Goal: Information Seeking & Learning: Compare options

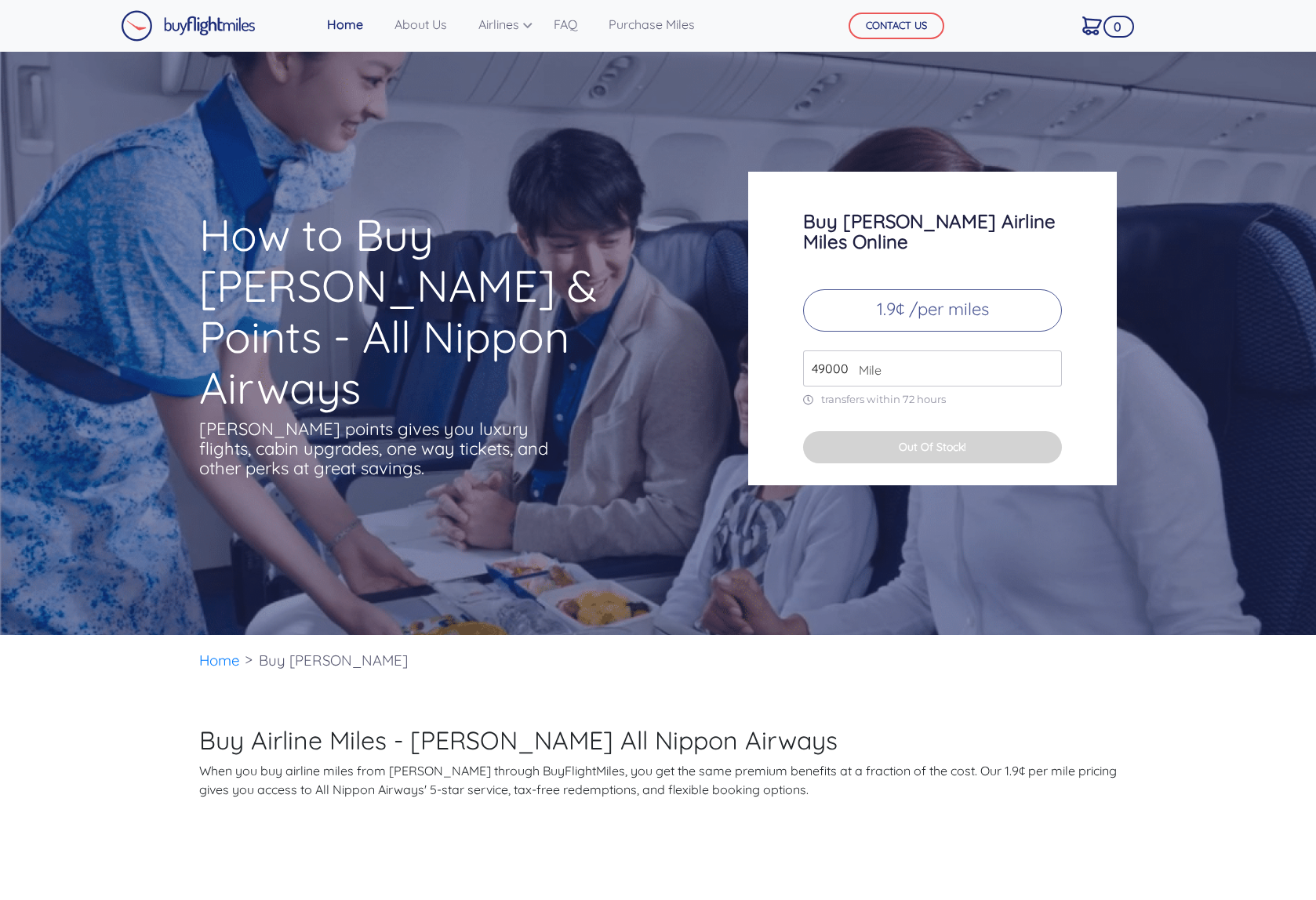
click at [863, 306] on p "1.9¢ /per miles" at bounding box center [933, 310] width 259 height 42
drag, startPoint x: 823, startPoint y: 346, endPoint x: 795, endPoint y: 348, distance: 28.1
click at [795, 348] on div "Buy ANA Airline Miles Online 1.9¢ /per miles 49000 Mile transfers within 72 hou…" at bounding box center [933, 328] width 368 height 314
type input "105000"
click at [904, 389] on div "Buy ANA Airline Miles Online 1.9¢ /per miles 105000 Mile transfers within 72 ho…" at bounding box center [933, 328] width 368 height 314
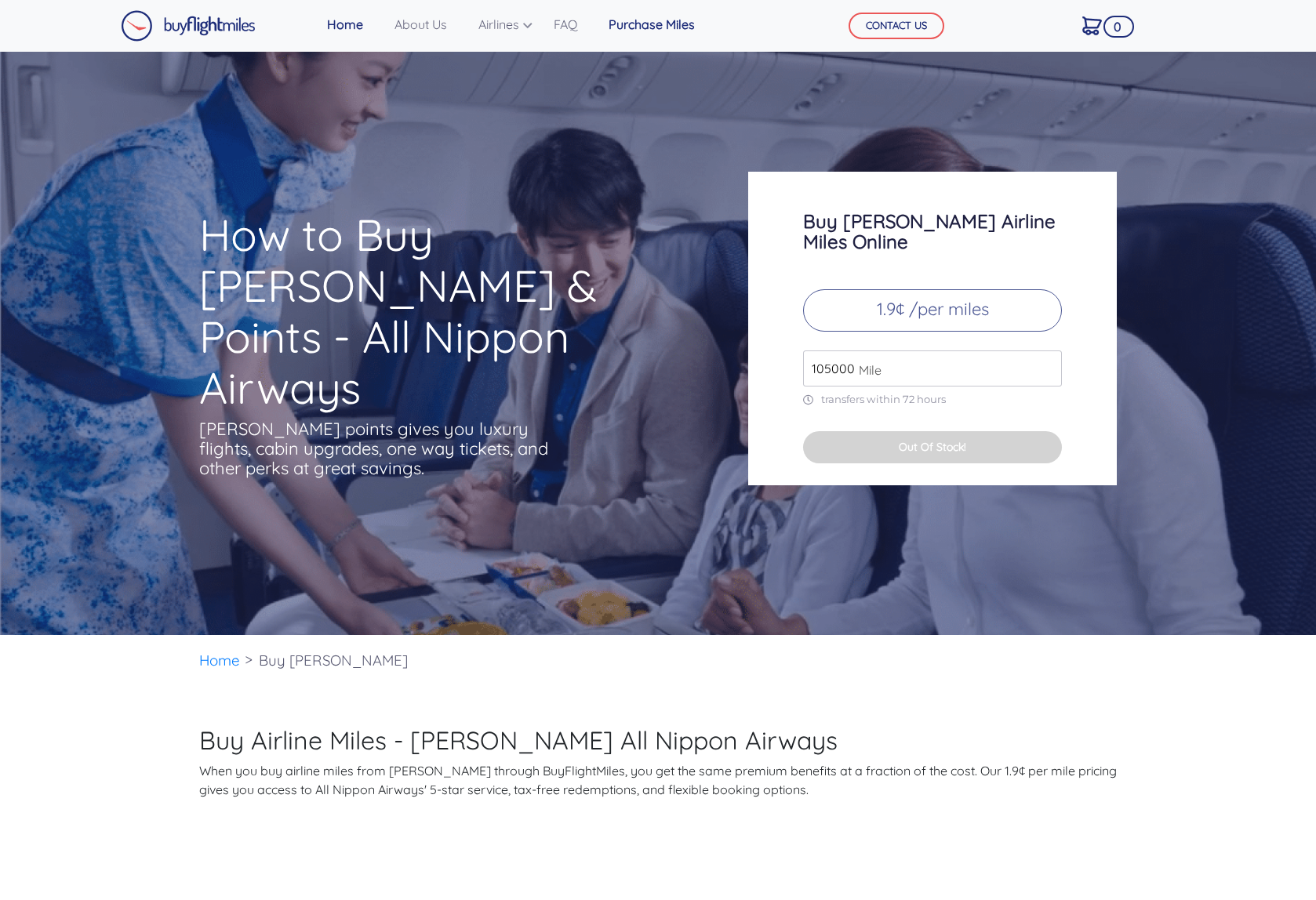
click at [685, 18] on link "Purchase Miles" at bounding box center [651, 24] width 98 height 31
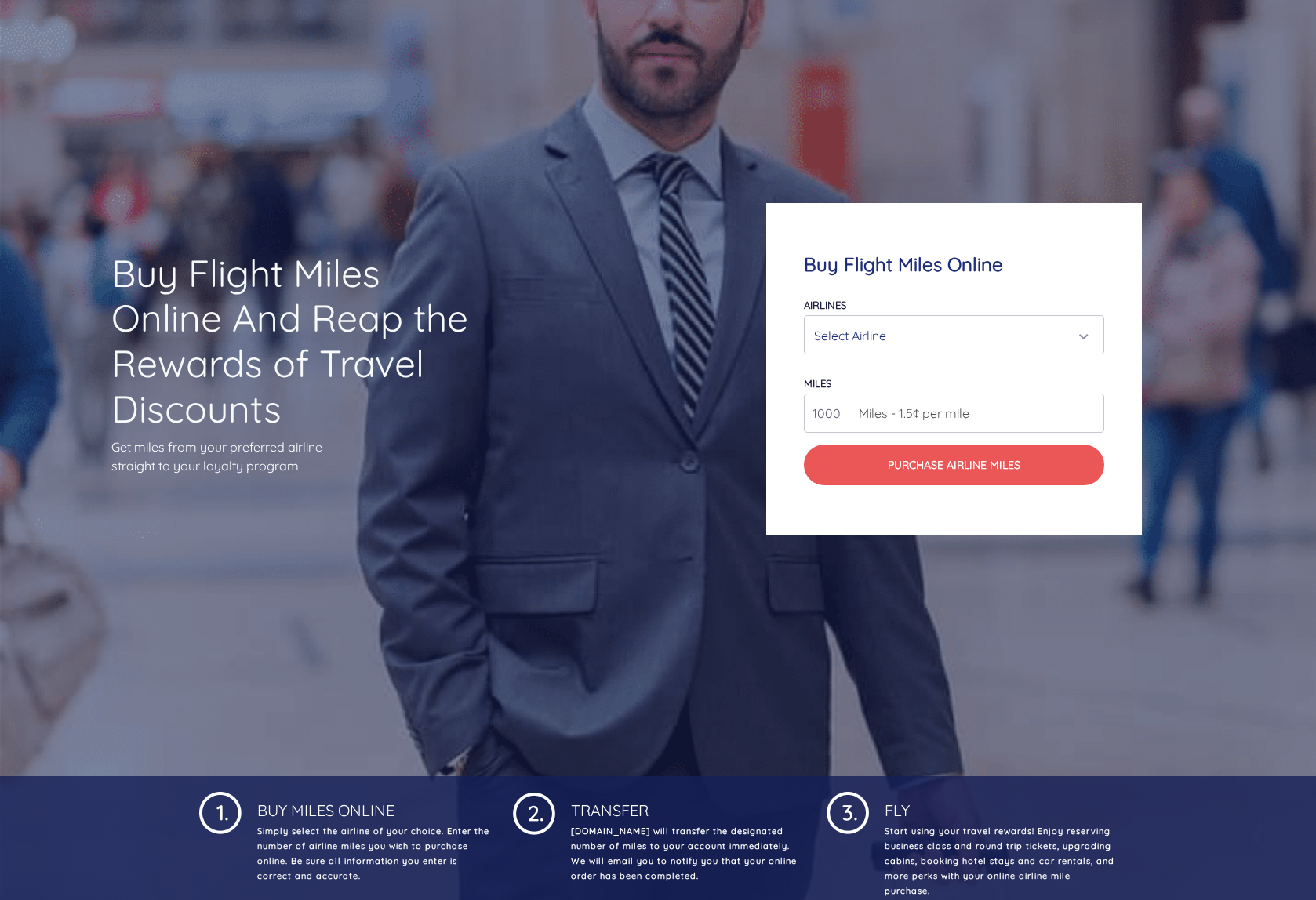
click at [892, 337] on div "Select Airline" at bounding box center [949, 335] width 271 height 29
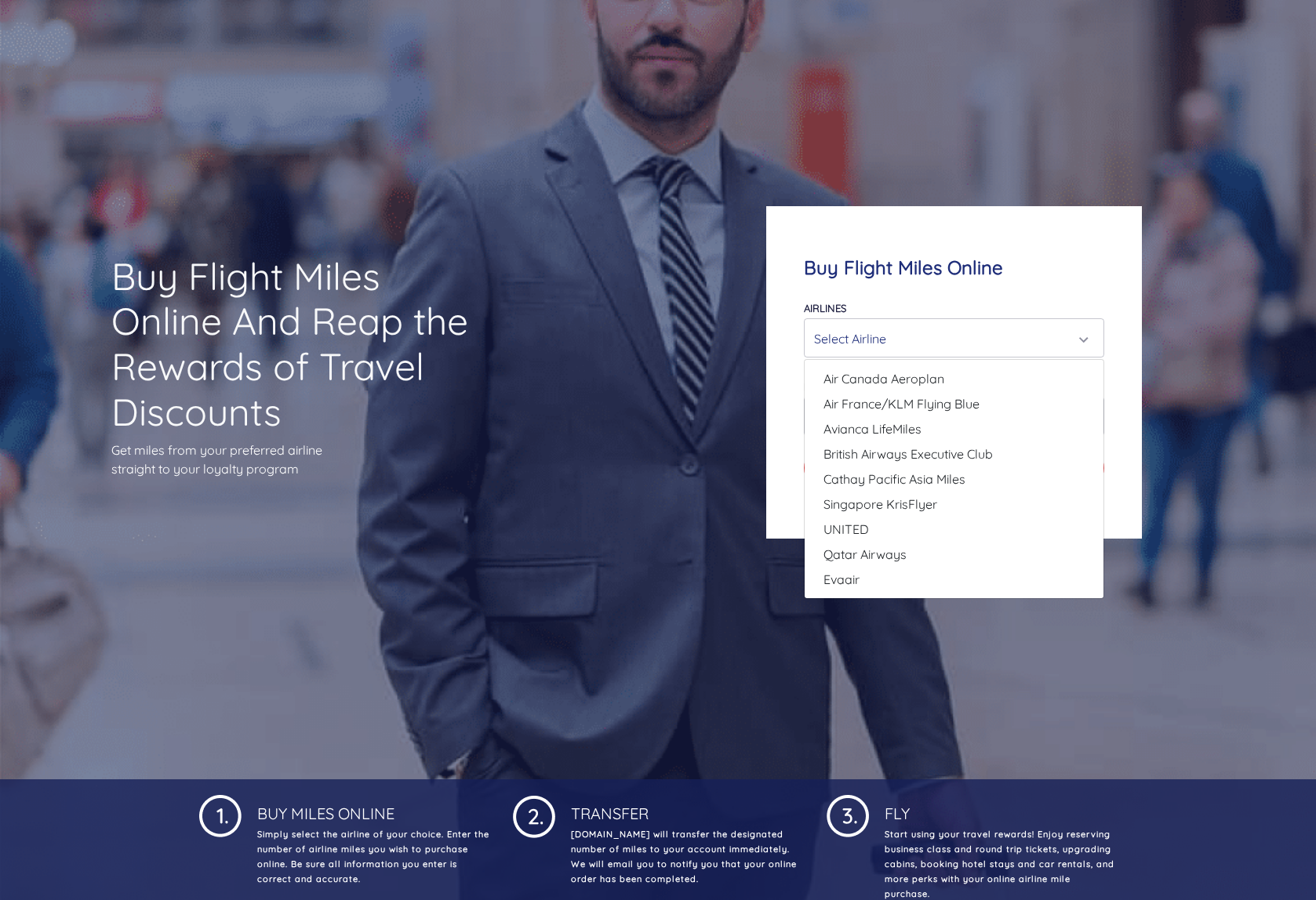
scroll to position [134, 0]
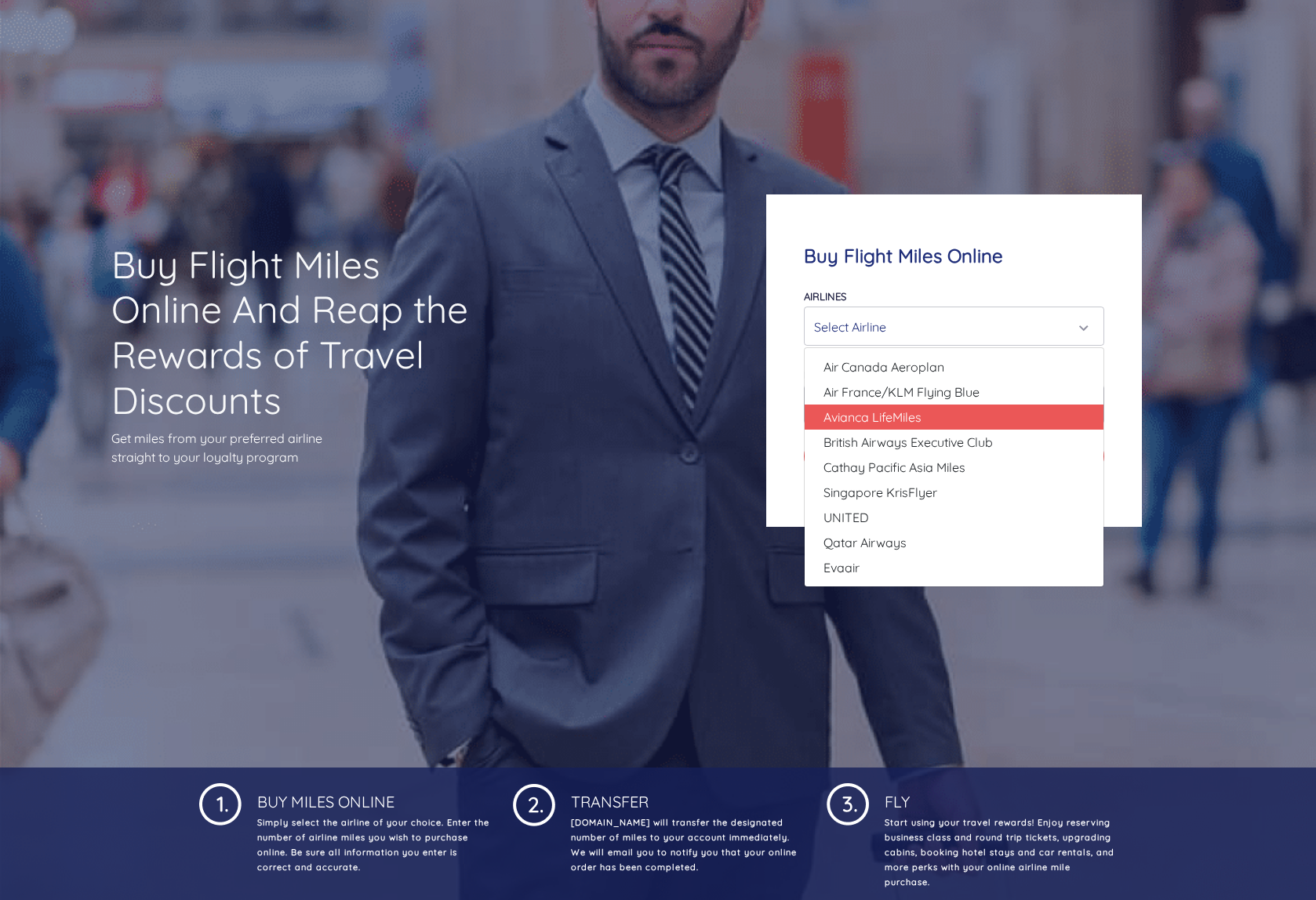
click at [888, 411] on span "Avianca LifeMiles" at bounding box center [872, 417] width 98 height 19
select select "Avianca LifeMiles"
type input "49000"
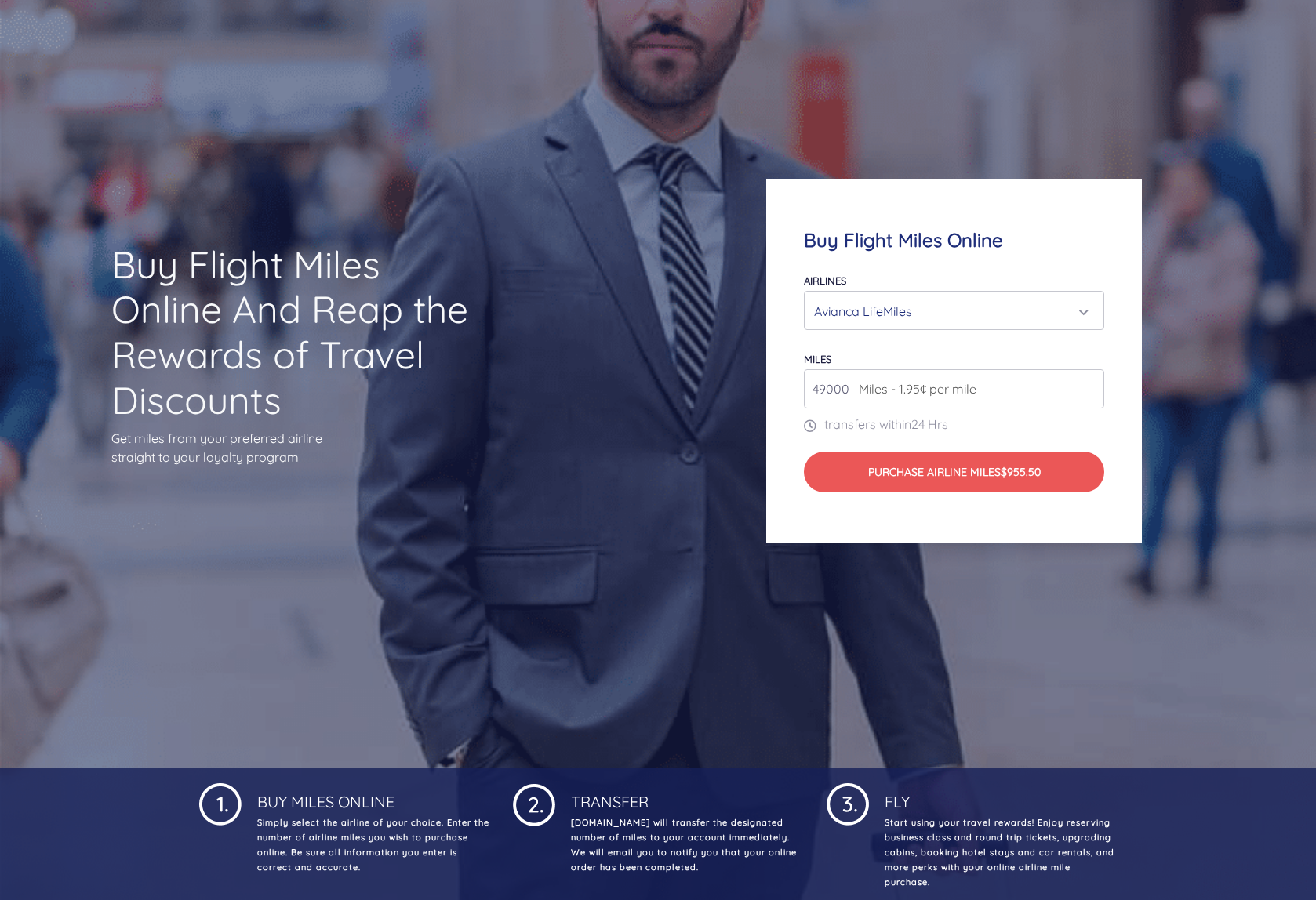
click at [892, 317] on div "Avianca LifeMiles" at bounding box center [949, 310] width 271 height 29
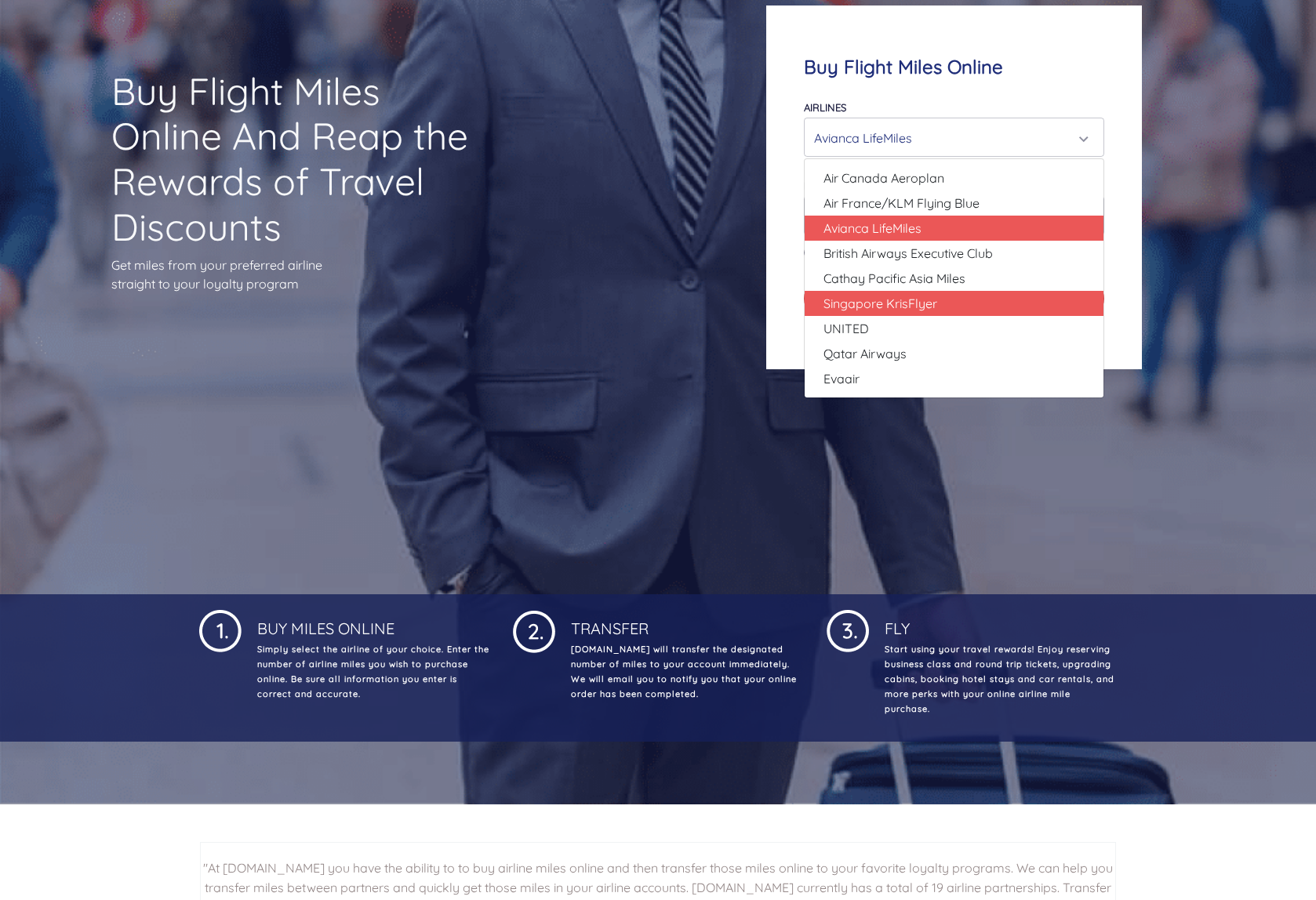
scroll to position [309, 0]
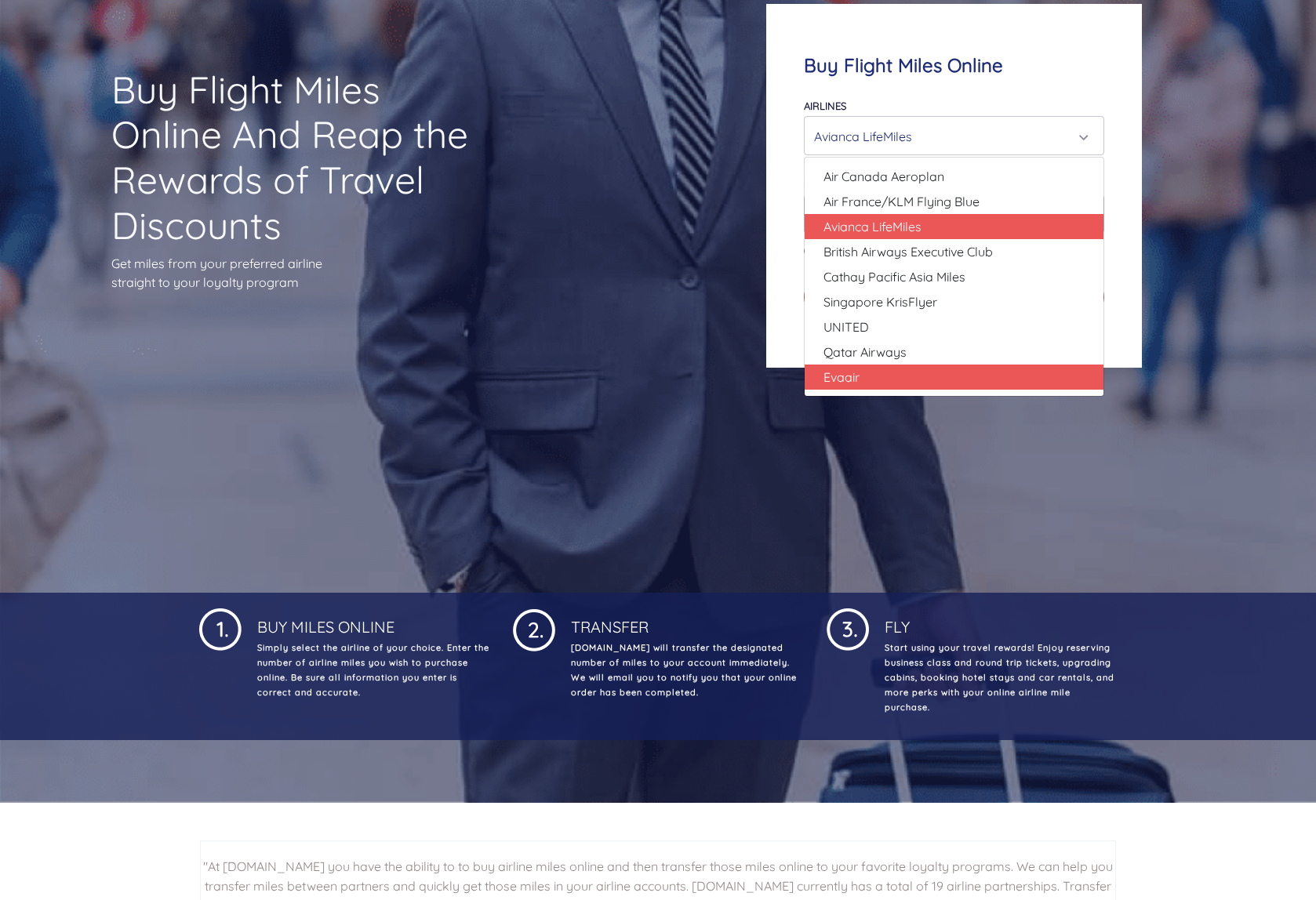
click at [885, 379] on link "Evaair" at bounding box center [954, 378] width 299 height 25
select select "Evaair"
type input "50000"
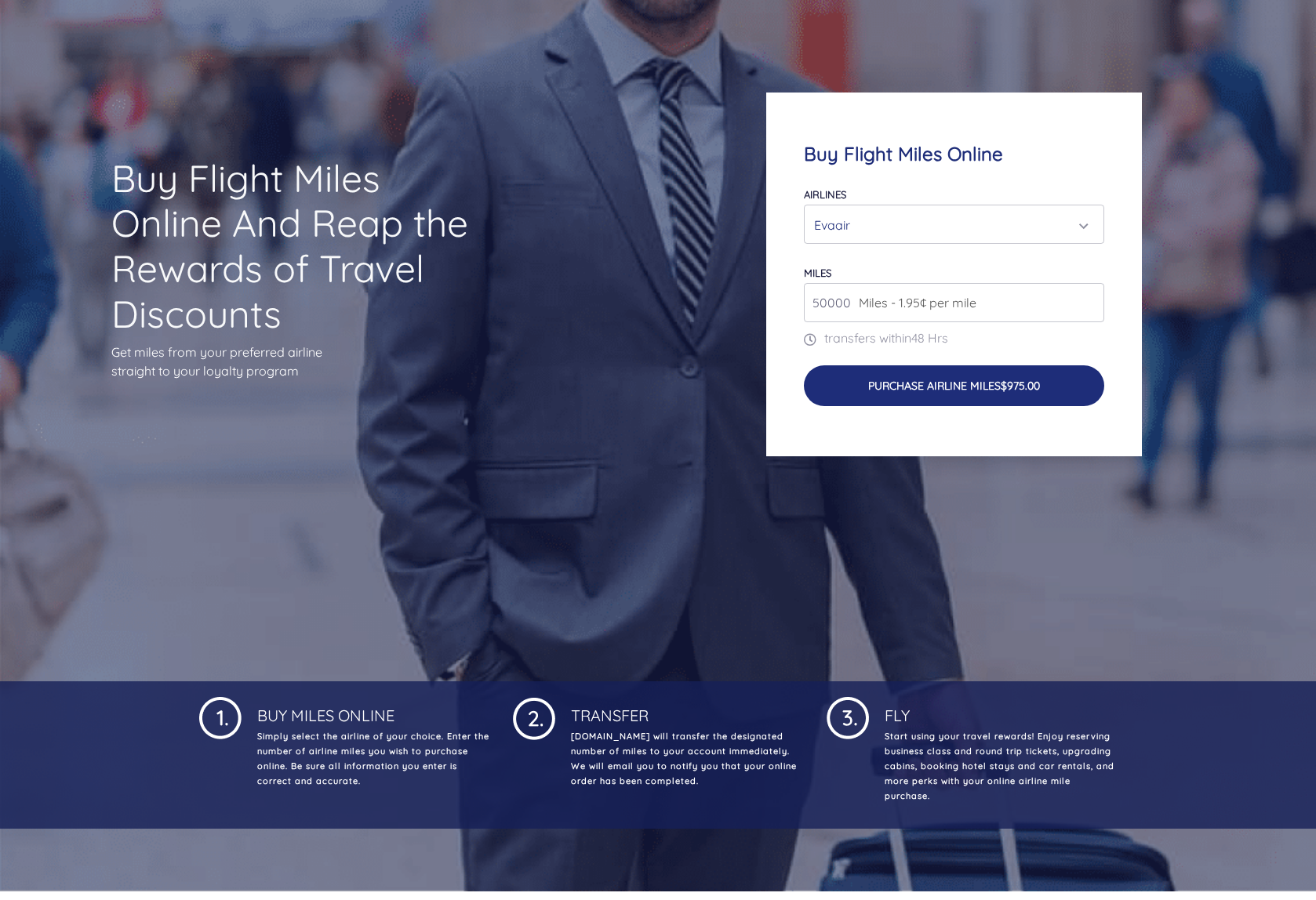
scroll to position [209, 0]
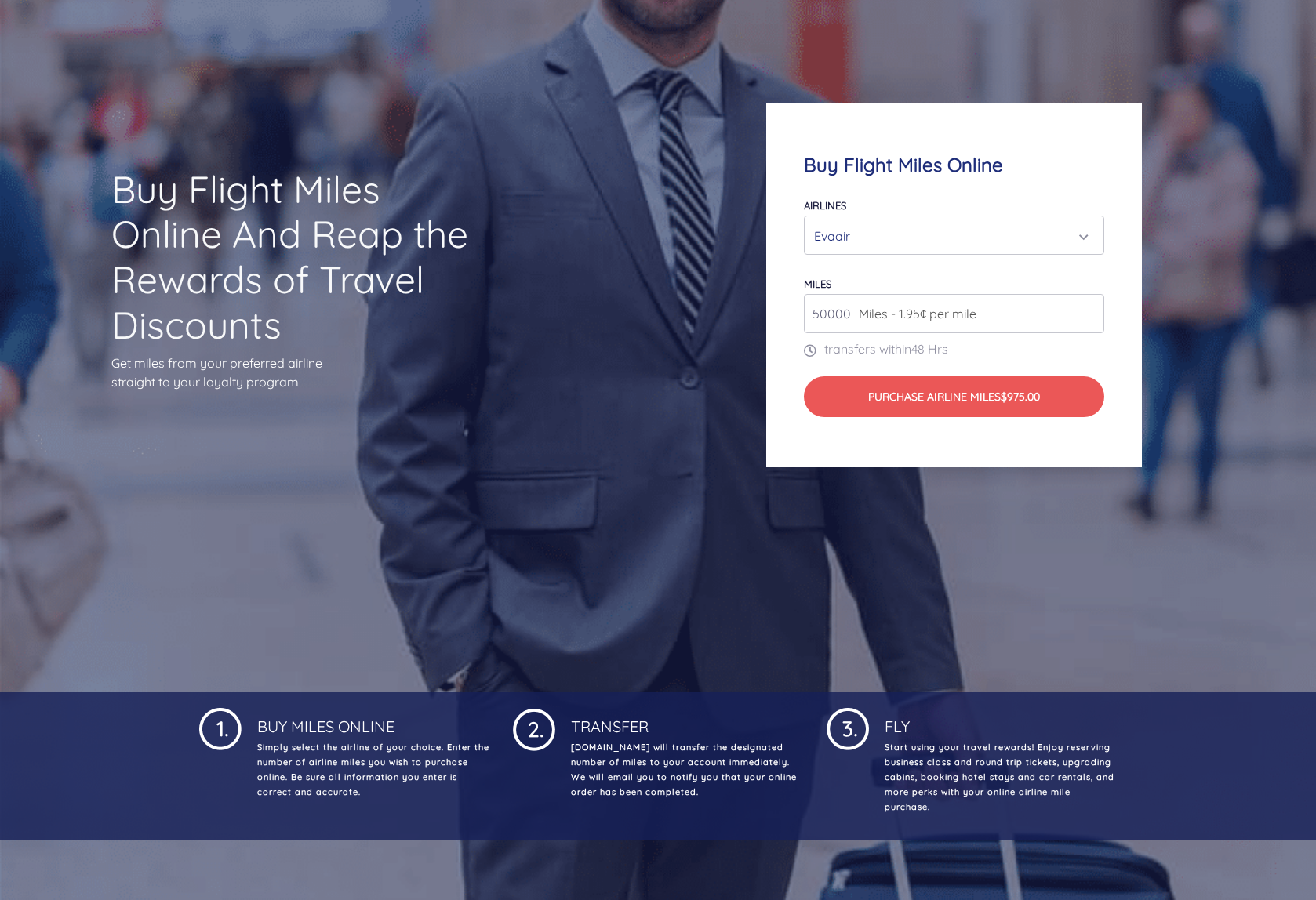
click at [875, 234] on div "Evaair" at bounding box center [949, 236] width 271 height 29
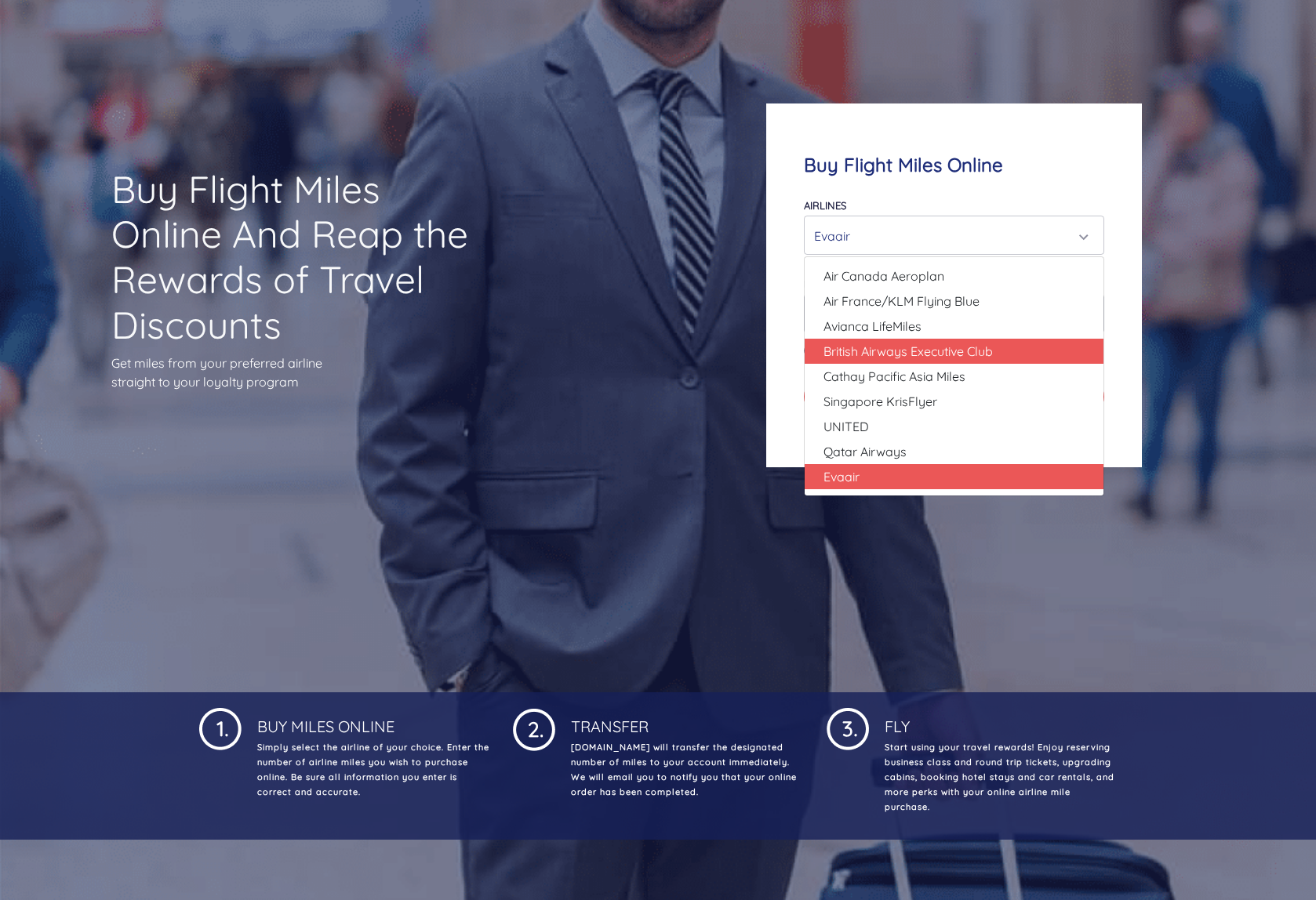
click at [877, 346] on span "British Airways Executive Club" at bounding box center [907, 352] width 169 height 19
select select "British Airways Executive Club"
type input "80000"
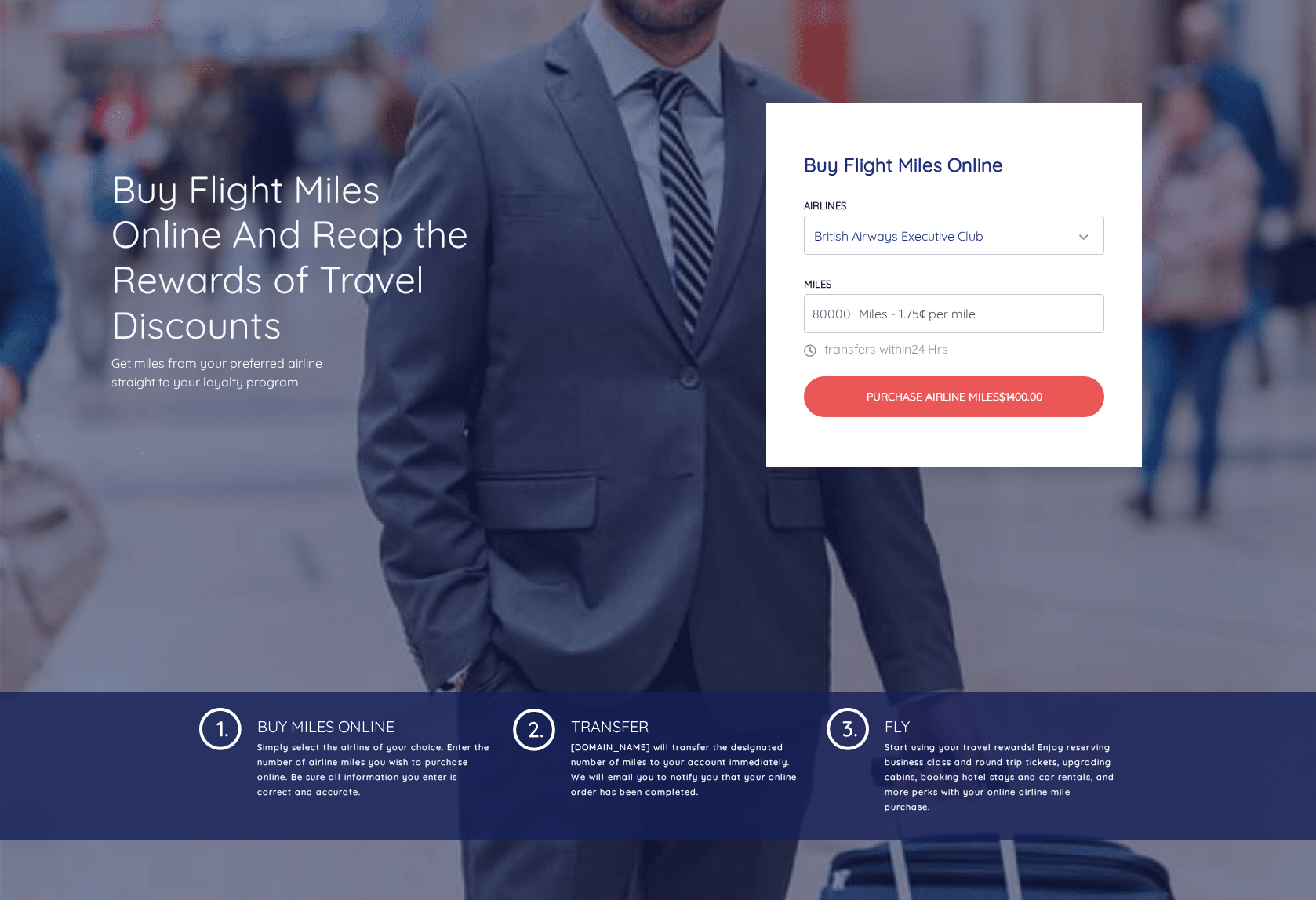
click at [854, 315] on span "Miles - 1.75¢ per mile" at bounding box center [913, 314] width 124 height 19
click at [835, 315] on input "80000" at bounding box center [954, 314] width 300 height 40
click at [818, 315] on input "80000" at bounding box center [954, 314] width 300 height 40
type input "1"
click at [616, 118] on div "Buy Flight Miles Online And Reap the Rewards of Travel Discounts Get miles from…" at bounding box center [658, 285] width 1316 height 814
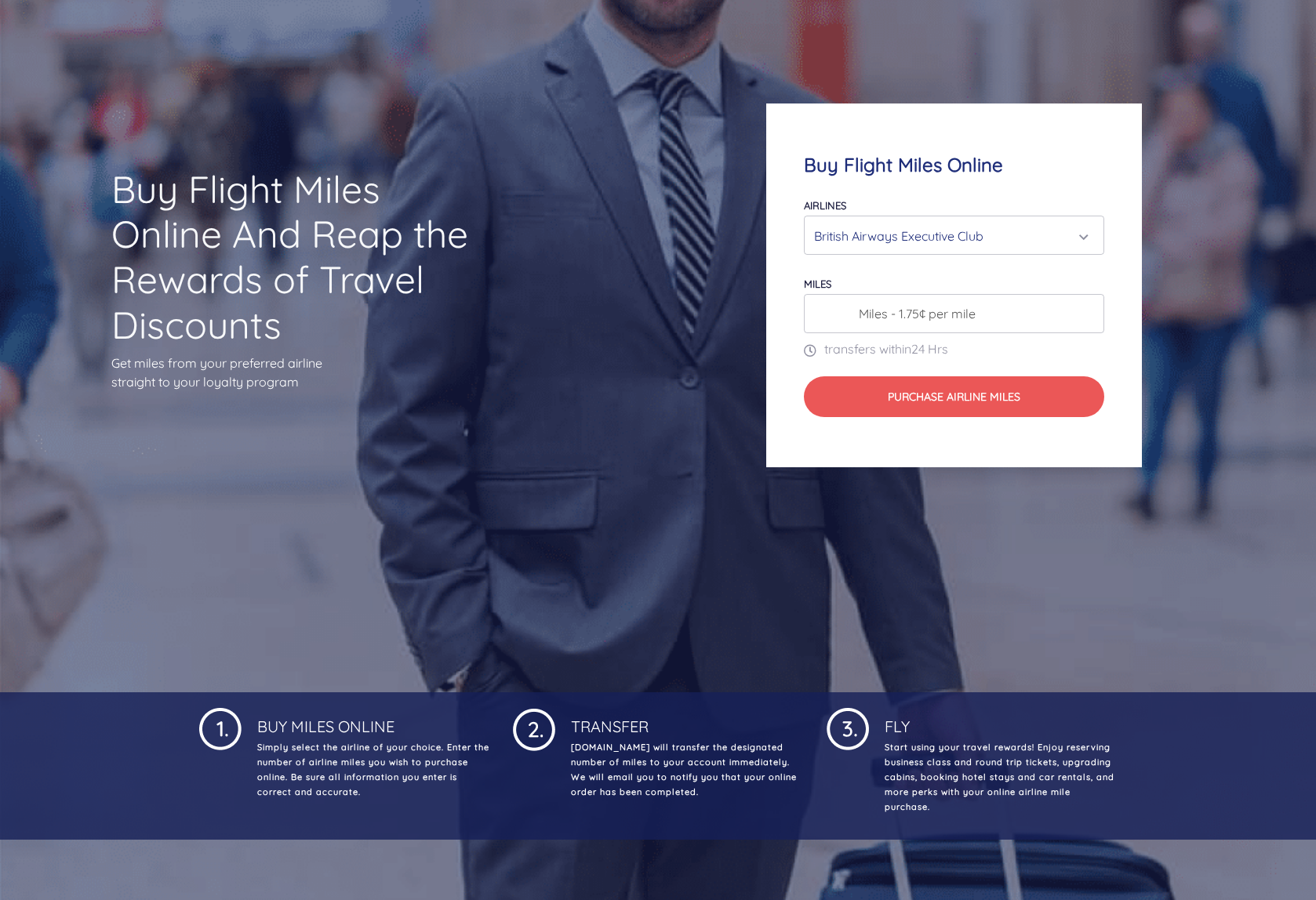
scroll to position [0, 0]
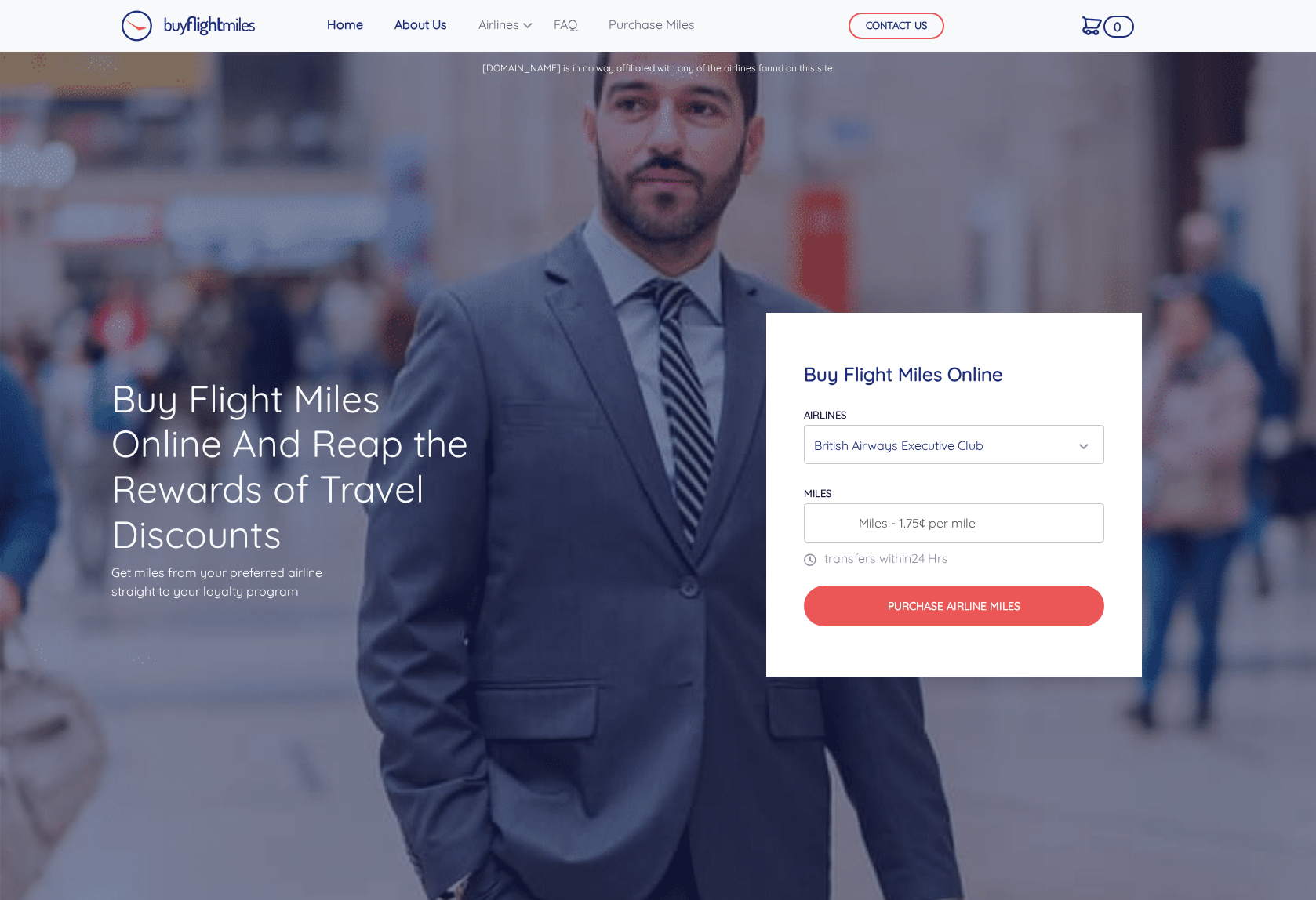
click at [432, 29] on link "About Us" at bounding box center [420, 24] width 65 height 31
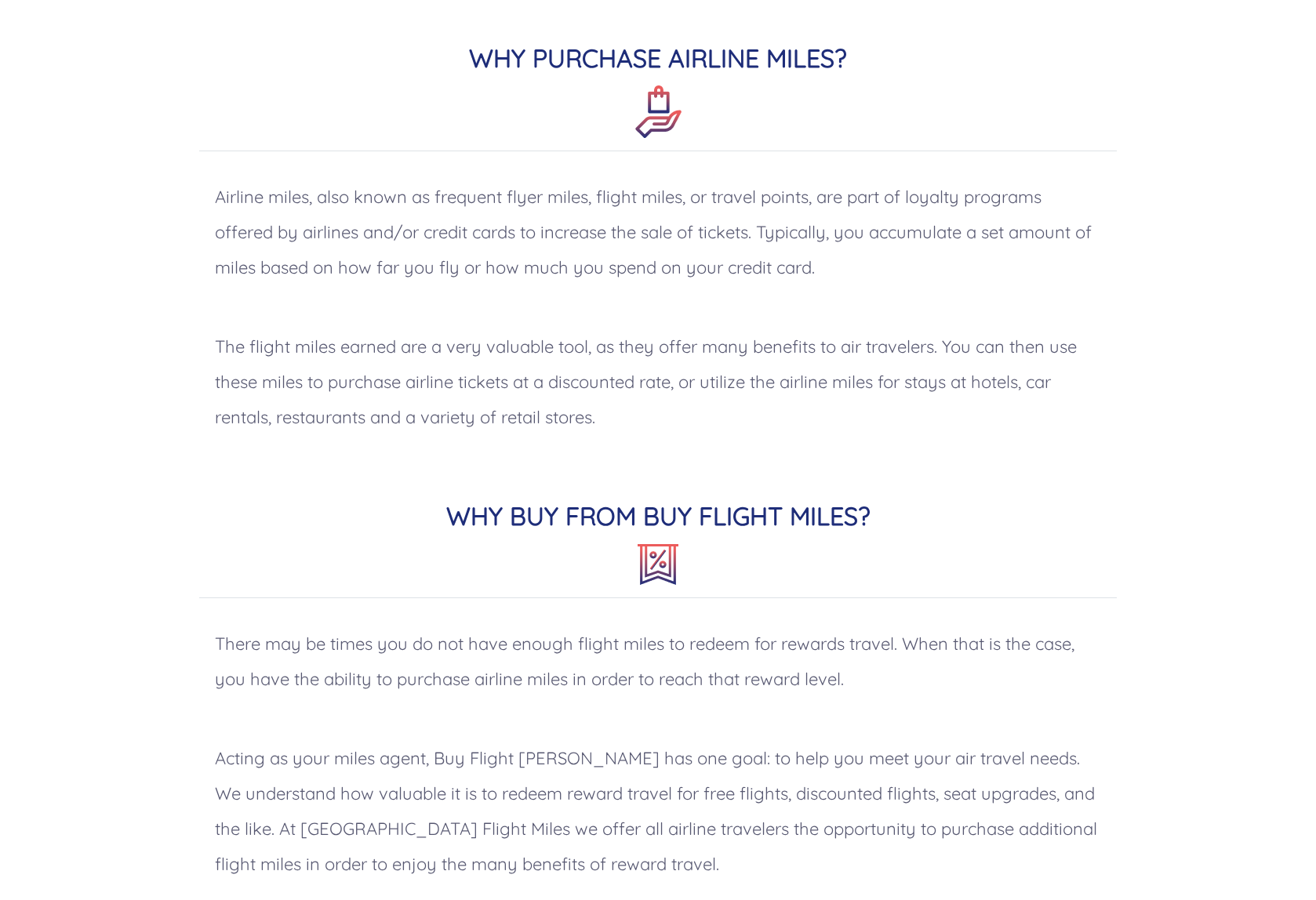
scroll to position [1141, 0]
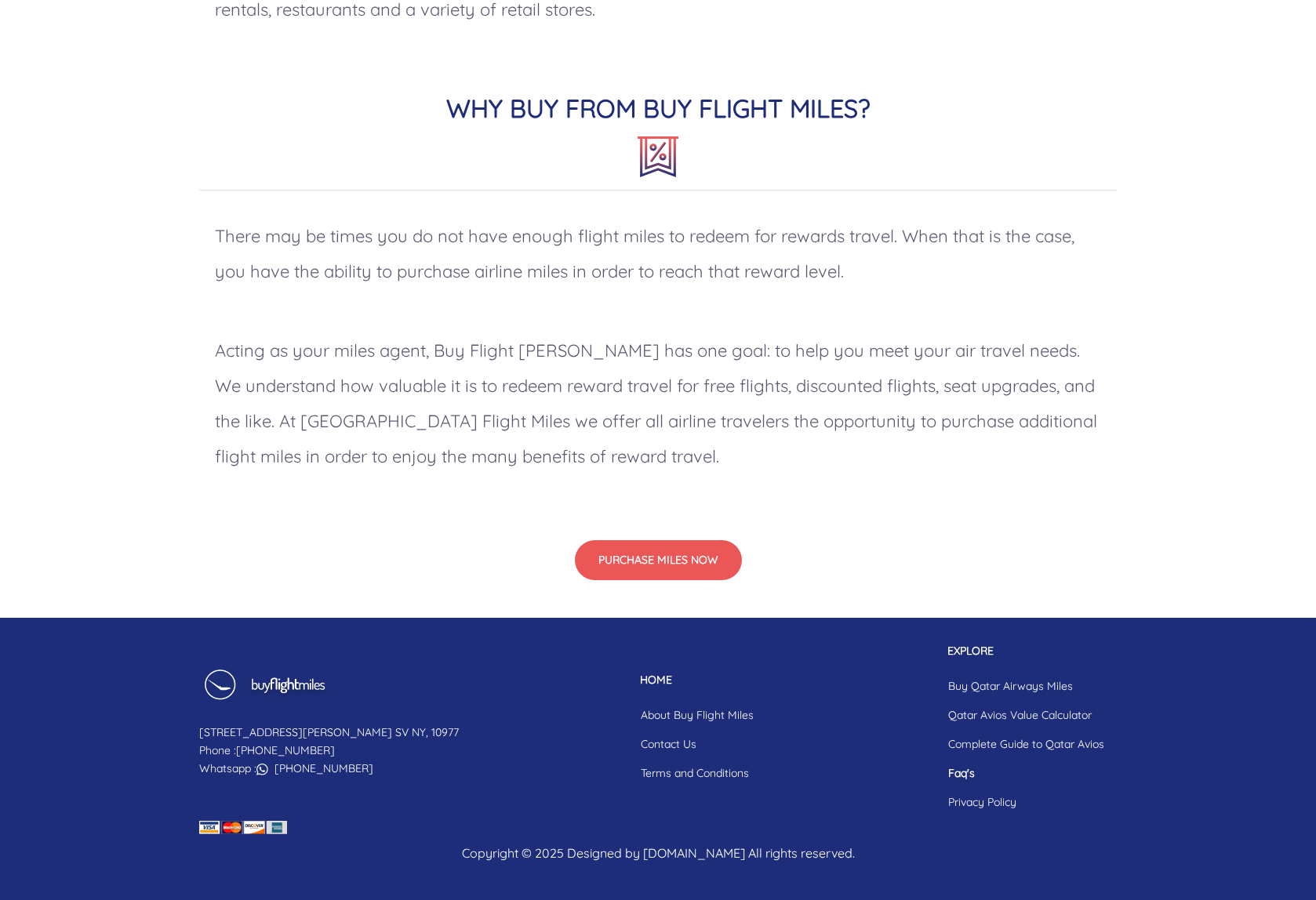
click at [963, 770] on link "Faq's" at bounding box center [1025, 774] width 181 height 29
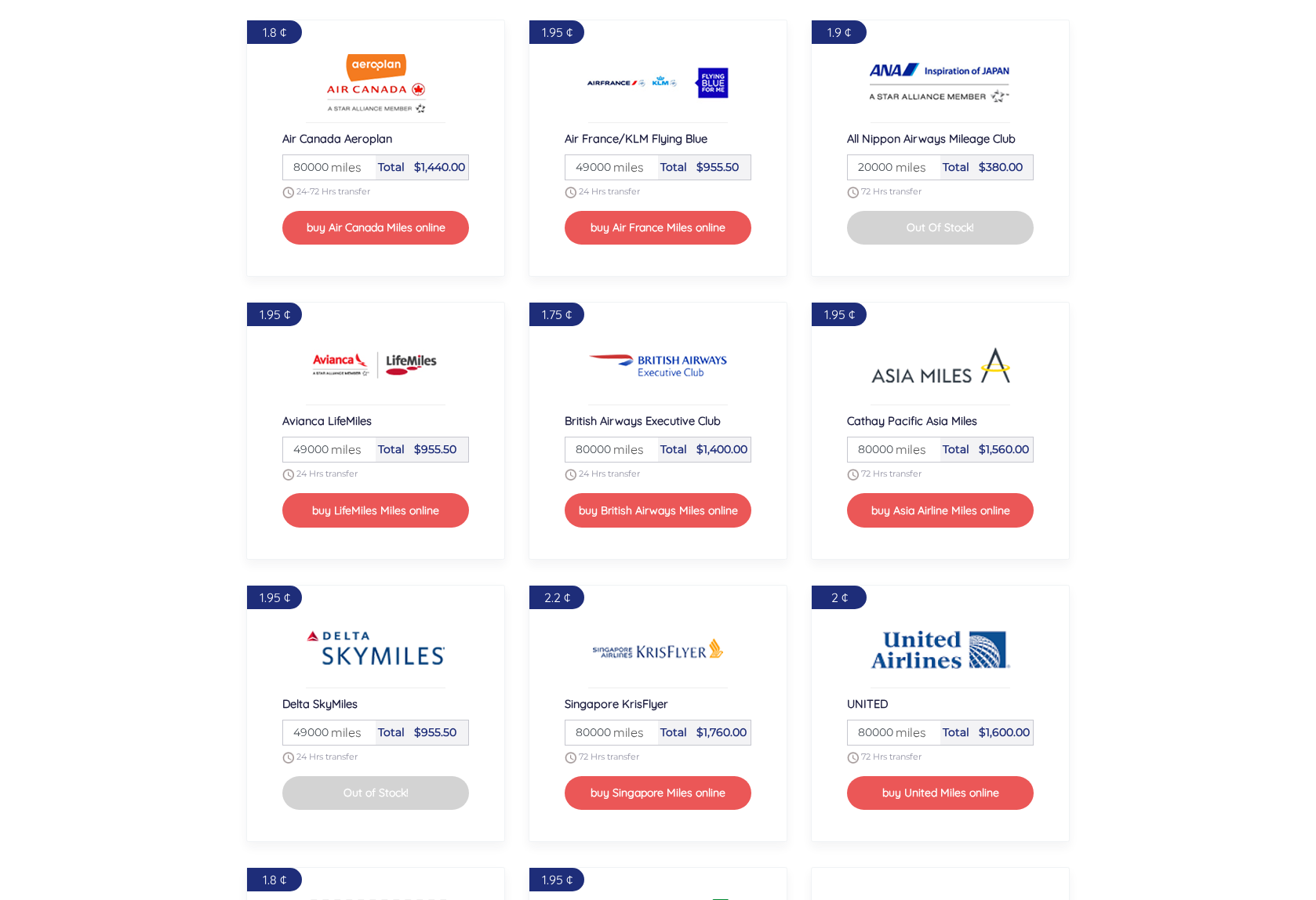
scroll to position [1503, 0]
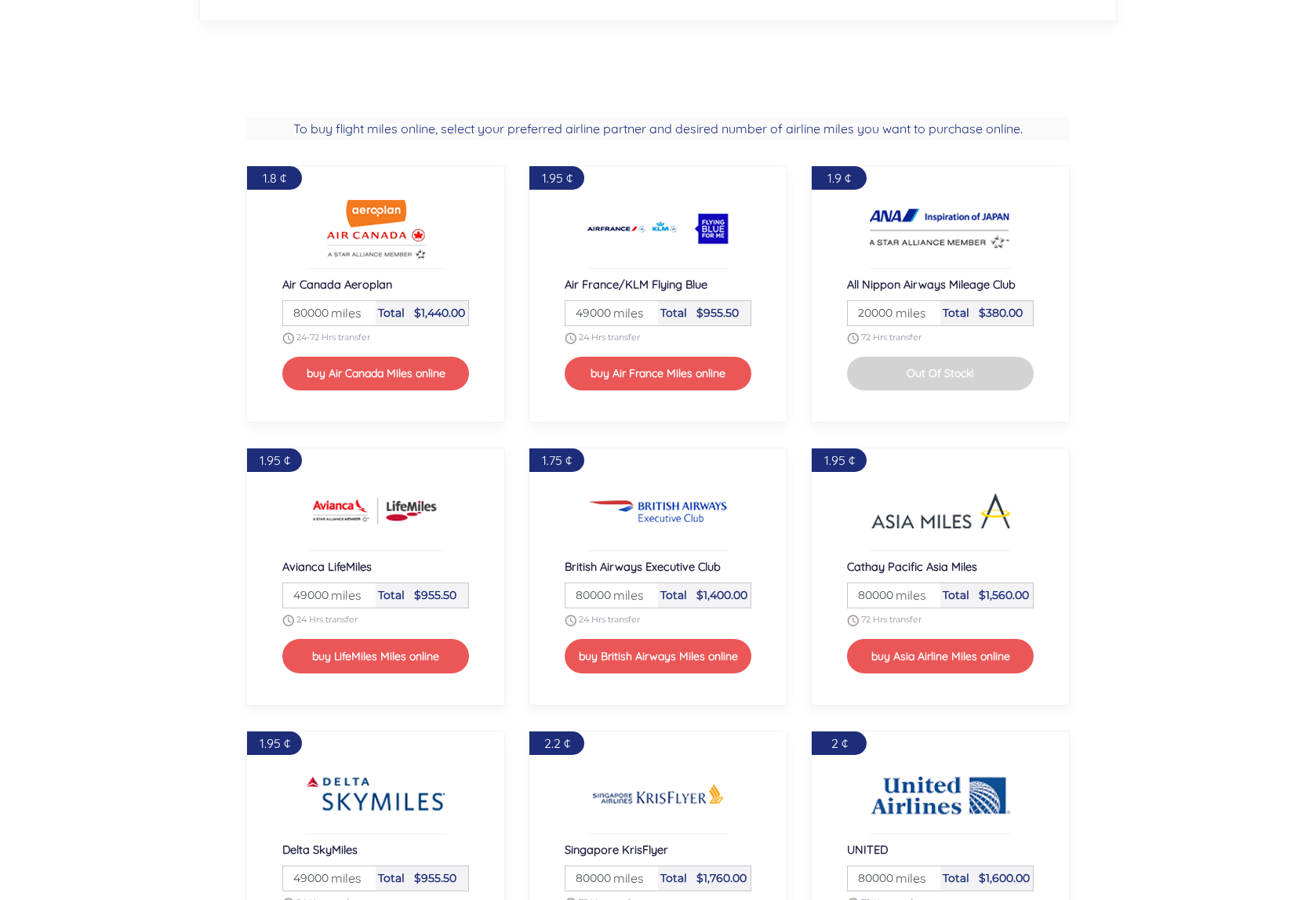
click at [879, 315] on input "20000" at bounding box center [894, 313] width 87 height 24
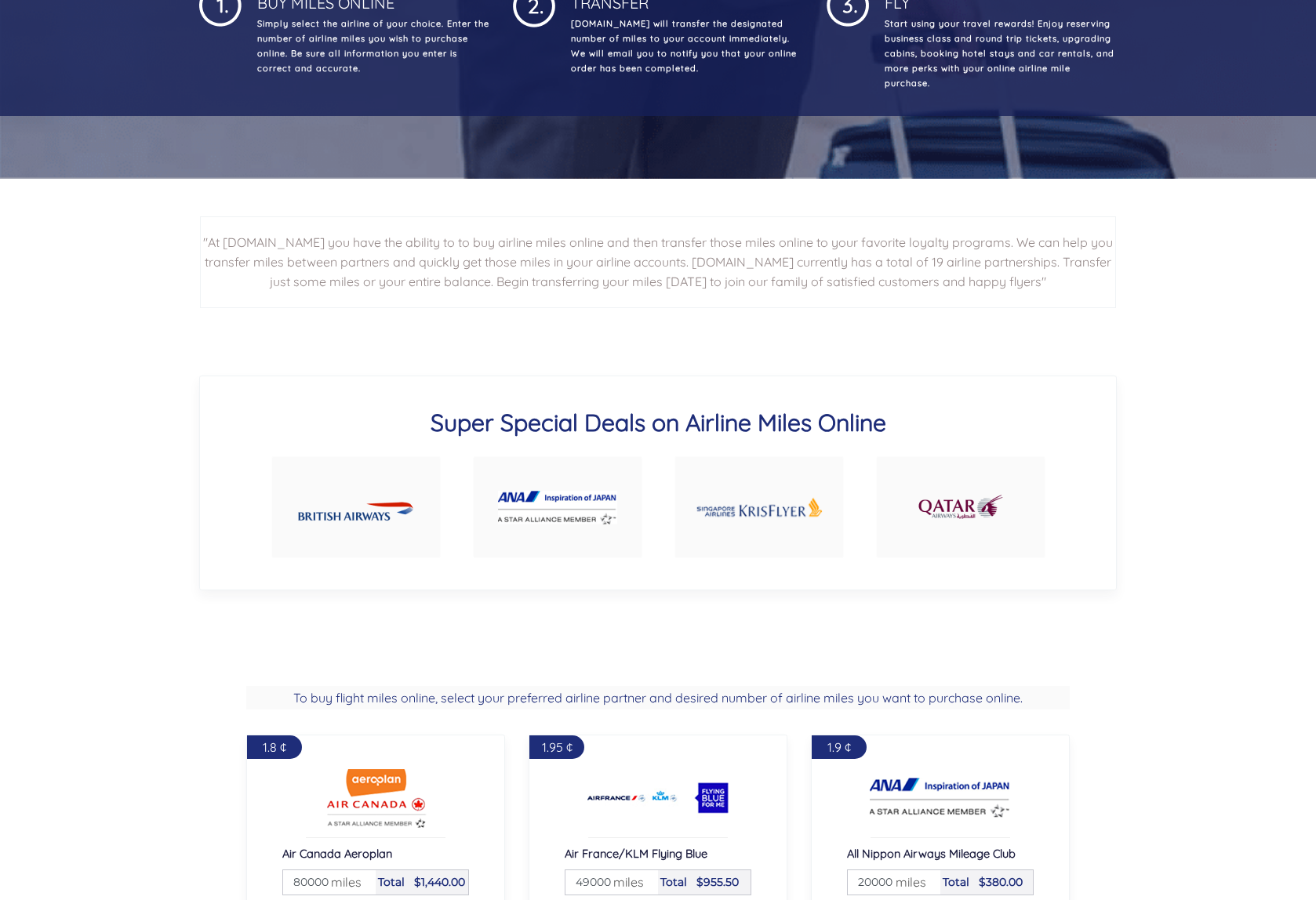
scroll to position [688, 0]
